Goal: Find specific page/section: Find specific page/section

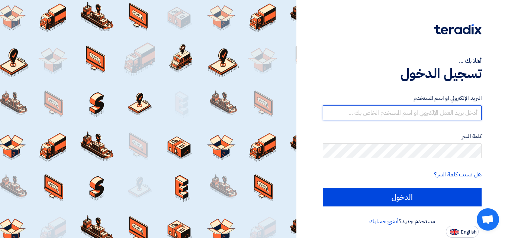
type input "[EMAIL_ADDRESS][DOMAIN_NAME]"
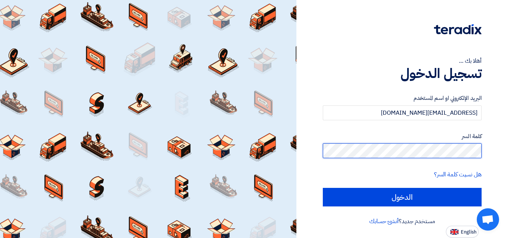
click at [481, 147] on div "أهلا بك ... تسجيل الدخول البريد الإلكتروني او اسم المستخدم [EMAIL_ADDRESS][DOMA…" at bounding box center [402, 119] width 200 height 238
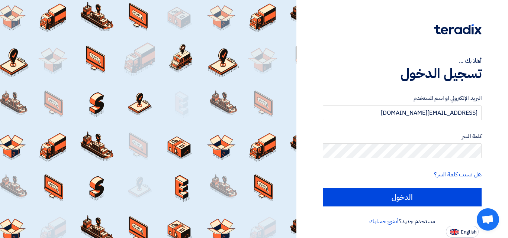
click at [469, 158] on form "البريد الإلكتروني او اسم المستخدم [EMAIL_ADDRESS][DOMAIN_NAME] كلمة السر هل نسي…" at bounding box center [402, 150] width 159 height 113
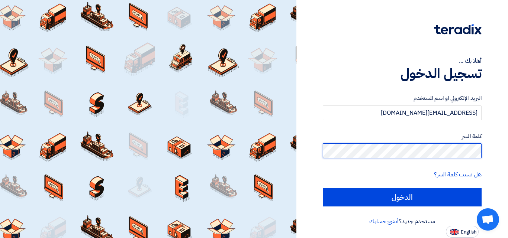
drag, startPoint x: 470, startPoint y: 159, endPoint x: 482, endPoint y: 151, distance: 13.6
click at [482, 151] on div "أهلا بك ... تسجيل الدخول البريد الإلكتروني او اسم المستخدم [EMAIL_ADDRESS][DOMA…" at bounding box center [402, 119] width 200 height 238
click at [323, 188] on input "الدخول" at bounding box center [402, 197] width 159 height 19
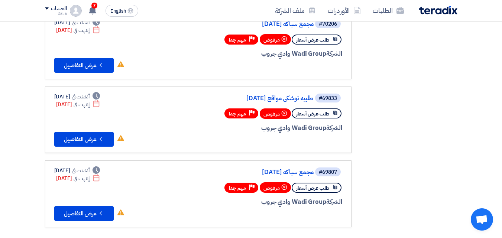
scroll to position [372, 0]
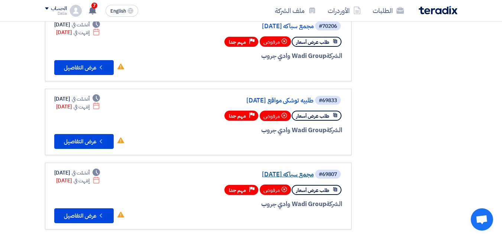
click at [292, 172] on link "مجمع سباكه [DATE]" at bounding box center [239, 174] width 149 height 7
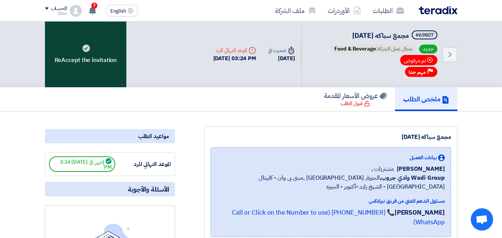
click at [88, 49] on use at bounding box center [85, 48] width 7 height 7
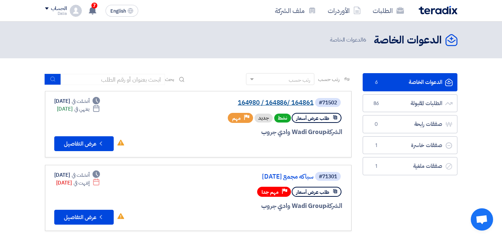
click at [270, 101] on link "164980 / 164886/ 164861" at bounding box center [239, 103] width 149 height 7
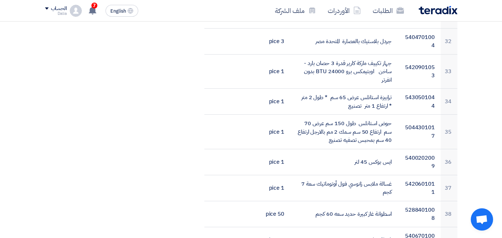
scroll to position [1020, 0]
